Goal: Information Seeking & Learning: Learn about a topic

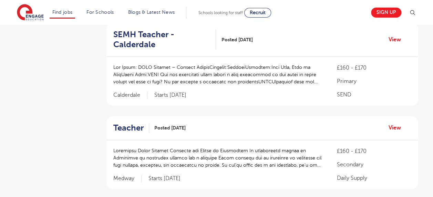
scroll to position [248, 0]
click at [386, 103] on div "£160 - £170 Primary SEND Calderdale Starts [DATE]" at bounding box center [262, 81] width 312 height 49
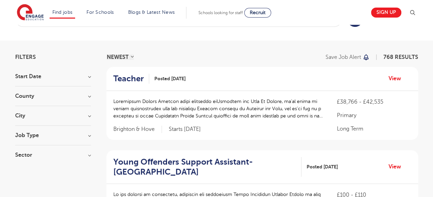
scroll to position [0, 0]
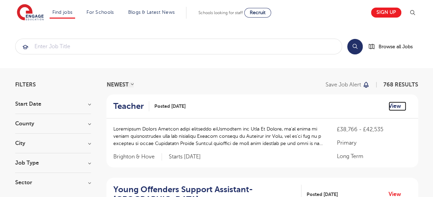
click at [393, 107] on link "View" at bounding box center [398, 106] width 18 height 9
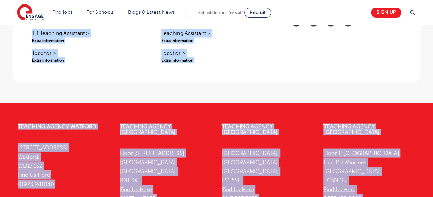
scroll to position [699, 0]
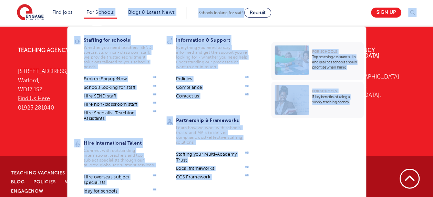
drag, startPoint x: 32, startPoint y: 50, endPoint x: 107, endPoint y: 13, distance: 83.6
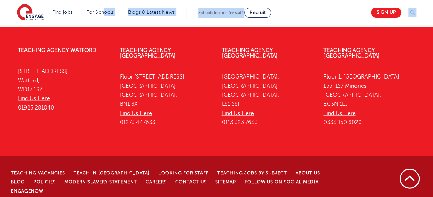
drag, startPoint x: 107, startPoint y: 13, endPoint x: 174, endPoint y: 22, distance: 67.8
click at [174, 22] on section "Find jobs All vacancies We have one of the UK's largest database. and with hund…" at bounding box center [192, 12] width 350 height 25
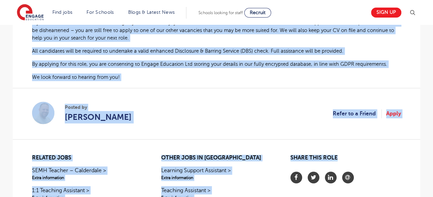
scroll to position [486, 0]
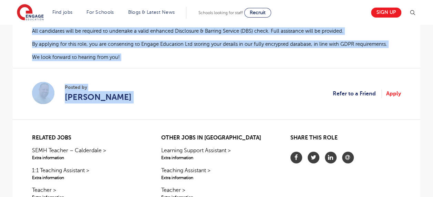
drag, startPoint x: 34, startPoint y: 43, endPoint x: 291, endPoint y: 93, distance: 261.3
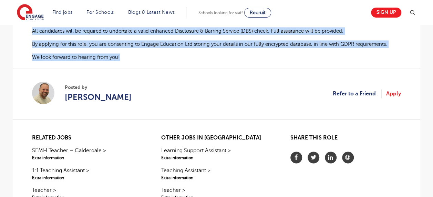
click at [184, 53] on p "We look forward to hearing from you!" at bounding box center [216, 57] width 369 height 8
copy div "Guaranteed Supply Teacher roles available in Brighton and Hove At Engage, we’ve…"
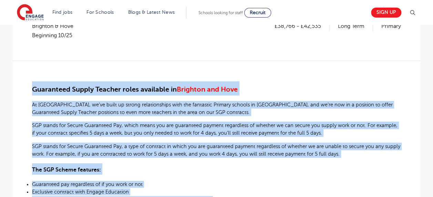
scroll to position [123, 0]
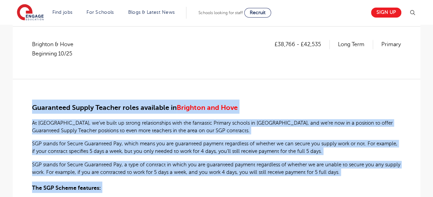
copy div "Guaranteed Supply Teacher roles available in Brighton and Hove At Engage, we’ve…"
